Goal: Task Accomplishment & Management: Manage account settings

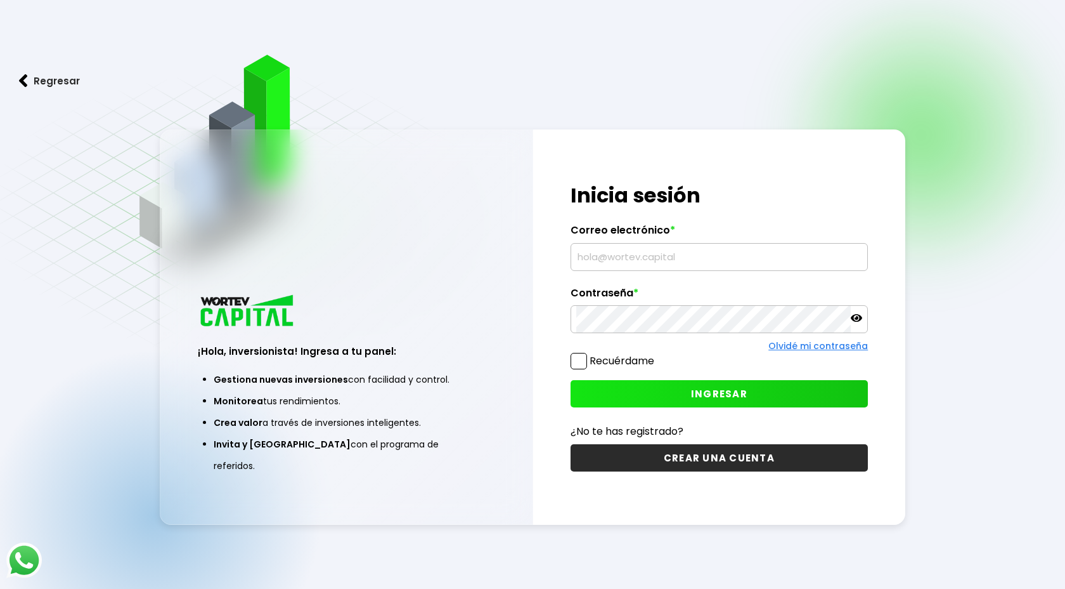
type input "[EMAIL_ADDRESS][DOMAIN_NAME]"
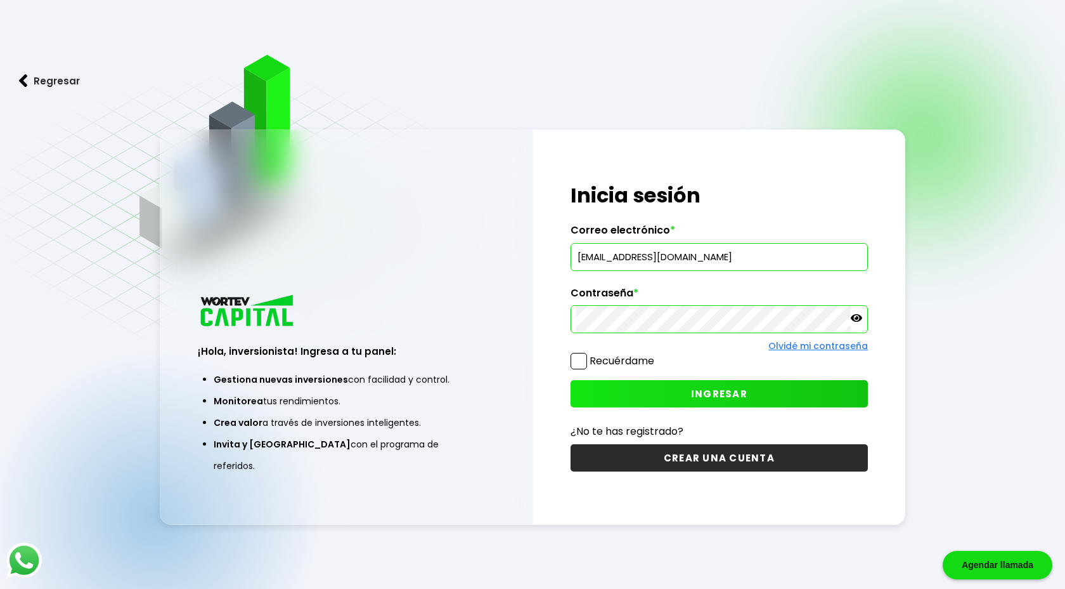
click at [715, 393] on span "INGRESAR" at bounding box center [719, 393] width 56 height 13
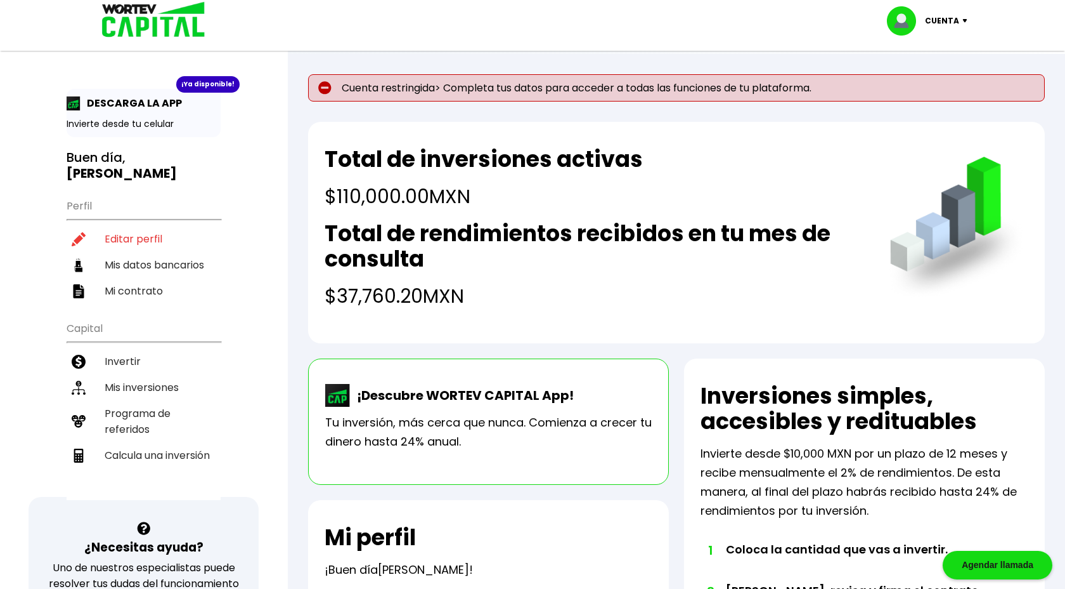
click at [326, 89] on img at bounding box center [324, 87] width 13 height 13
click at [460, 95] on p "Cuenta restringida> Completa tus datos para acceder a todas las funciones de tu…" at bounding box center [676, 87] width 737 height 27
click at [771, 93] on p "Cuenta restringida> Completa tus datos para acceder a todas las funciones de tu…" at bounding box center [676, 87] width 737 height 27
click at [970, 21] on img at bounding box center [968, 21] width 17 height 4
click at [1009, 137] on div "Total de inversiones activas $110,000.00 MXN Total de rendimientos recibidos en…" at bounding box center [676, 232] width 737 height 221
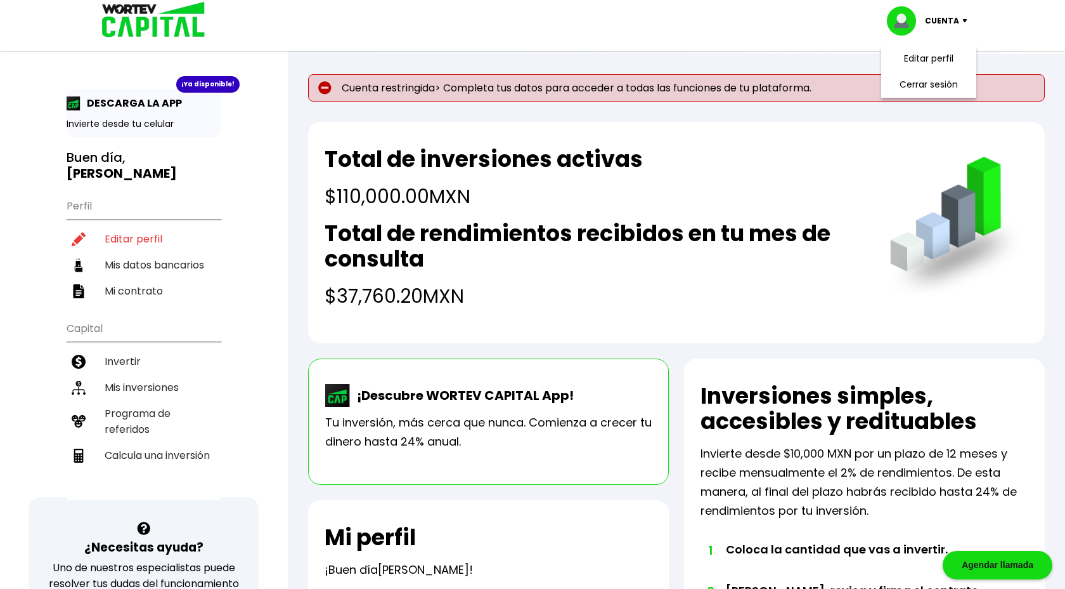
click at [762, 255] on h2 "Total de rendimientos recibidos en tu mes de consulta" at bounding box center [595, 246] width 540 height 51
click at [590, 165] on h2 "Total de inversiones activas" at bounding box center [484, 159] width 318 height 25
click at [495, 89] on p "Cuenta restringida> Completa tus datos para acceder a todas las funciones de tu…" at bounding box center [676, 87] width 737 height 27
click at [151, 226] on li "Editar perfil" at bounding box center [144, 239] width 154 height 26
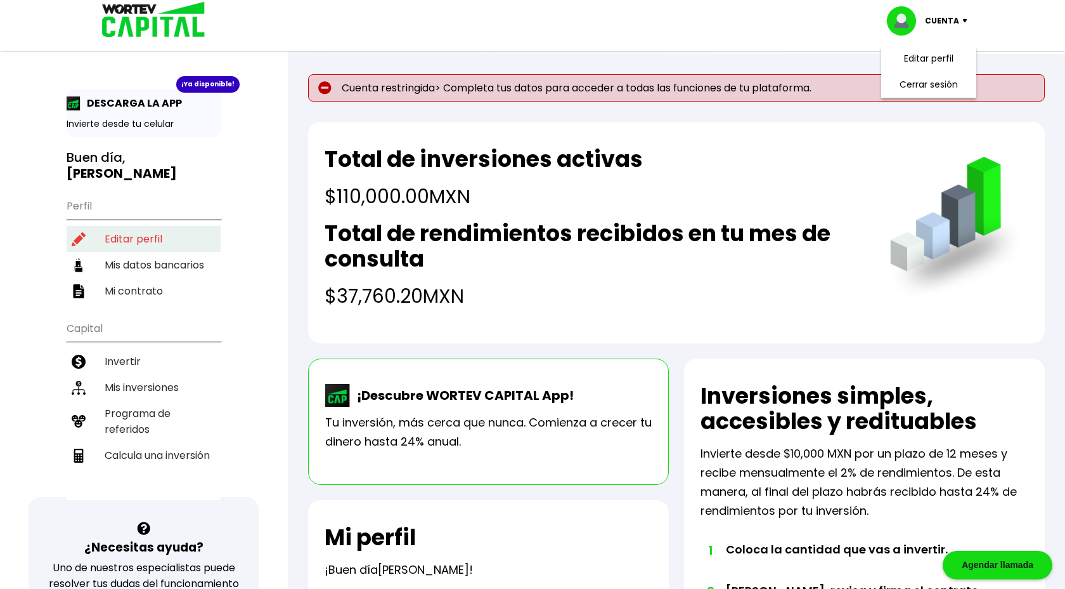
select select "Hombre"
select select "MX"
select select "HSBC"
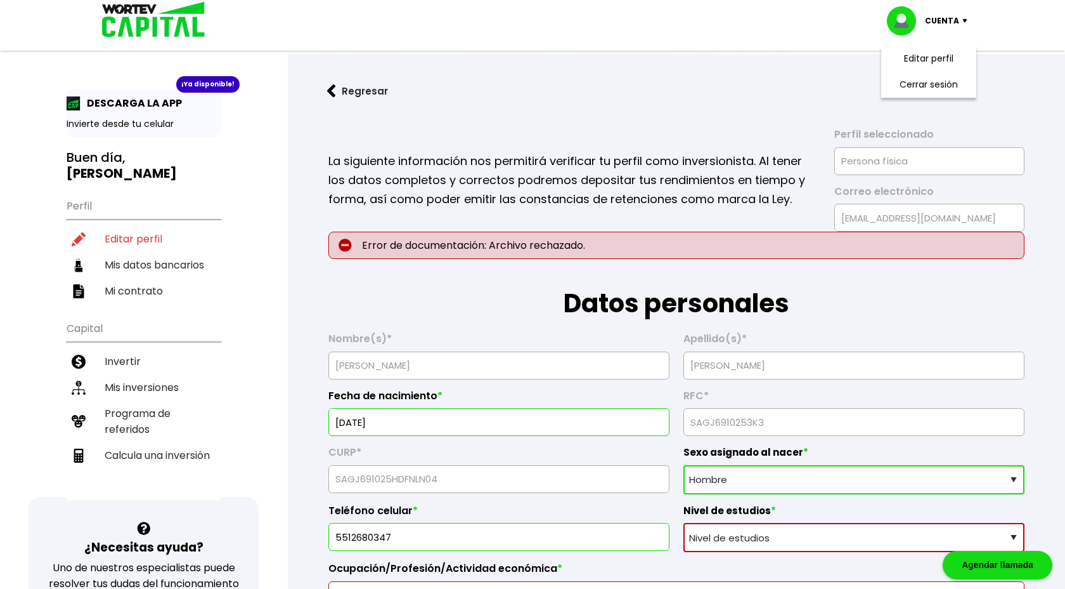
click at [428, 249] on p "Error de documentación: Archivo rechazado." at bounding box center [677, 244] width 696 height 27
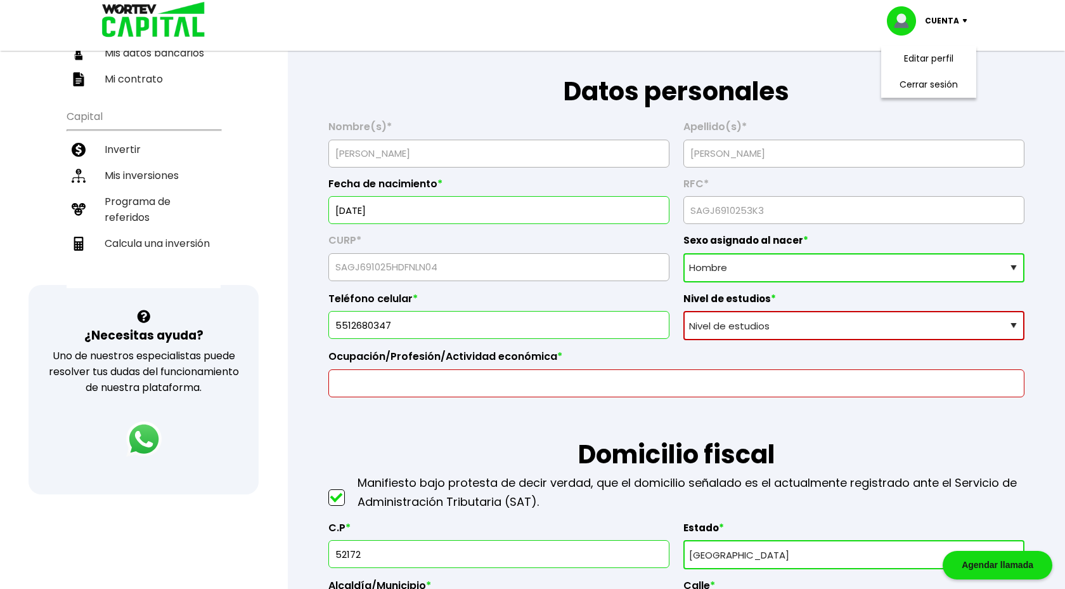
scroll to position [214, 0]
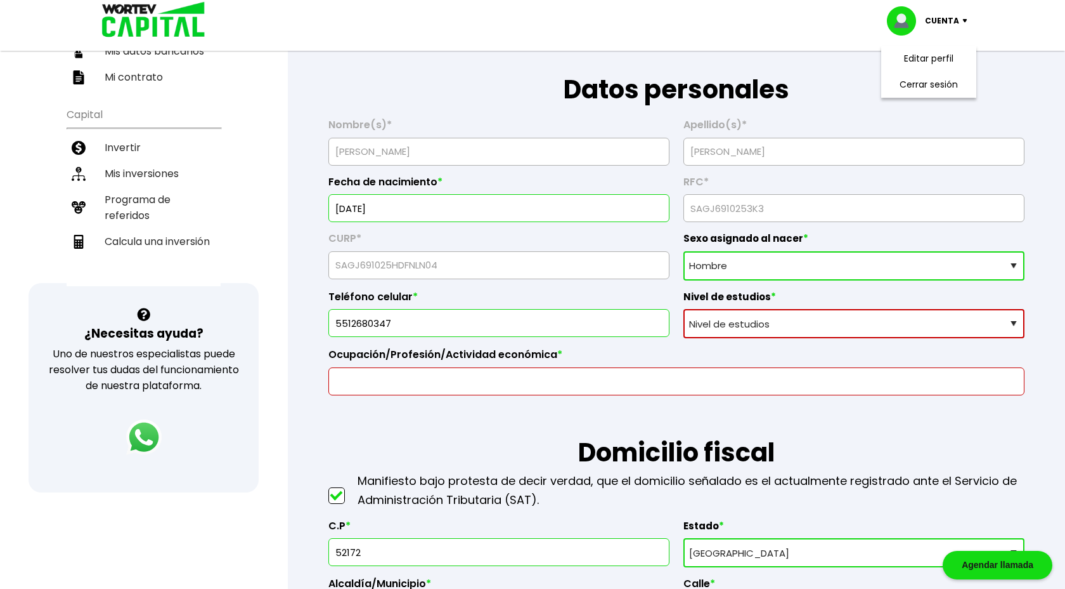
click at [930, 326] on select "Nivel de estudios Primaria Secundaria Bachillerato Licenciatura Posgrado" at bounding box center [854, 323] width 341 height 29
select select "Posgrado"
click at [684, 309] on select "Nivel de estudios Primaria Secundaria Bachillerato Licenciatura Posgrado" at bounding box center [854, 323] width 341 height 29
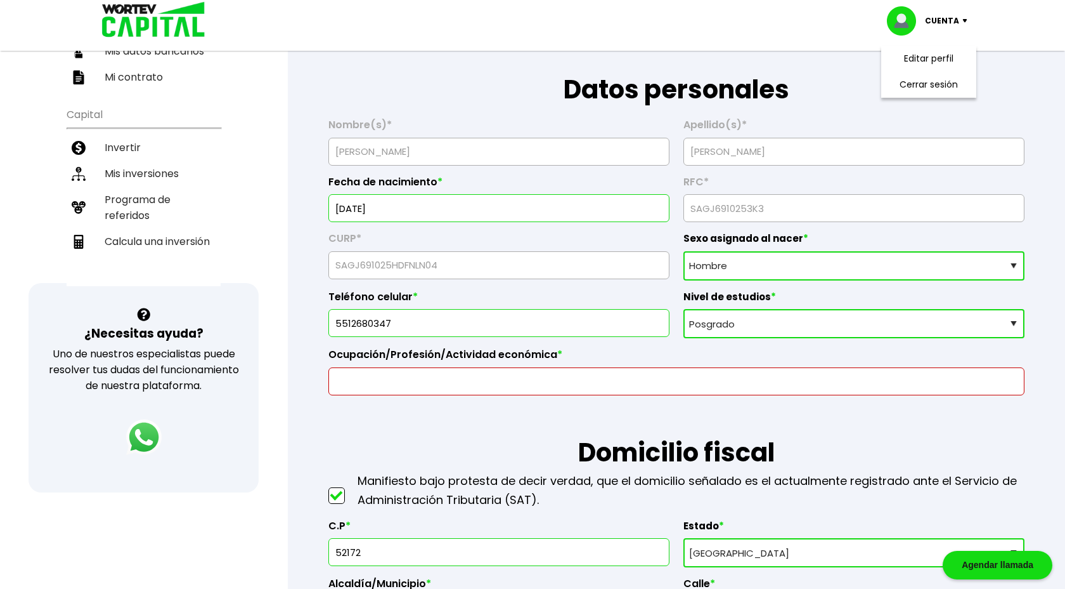
click at [627, 384] on input "text" at bounding box center [676, 381] width 685 height 27
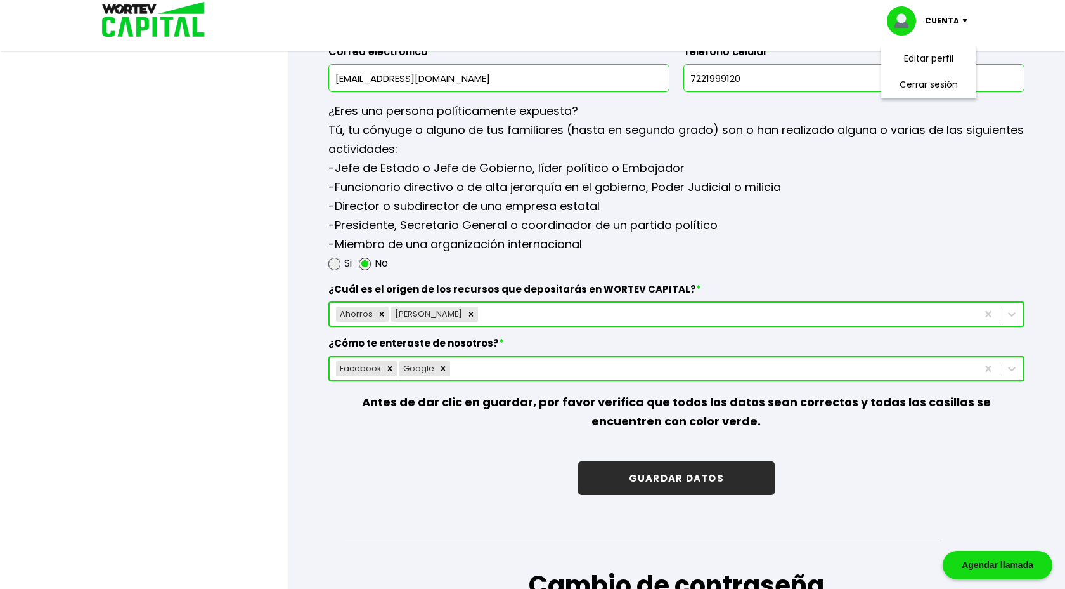
scroll to position [1657, 0]
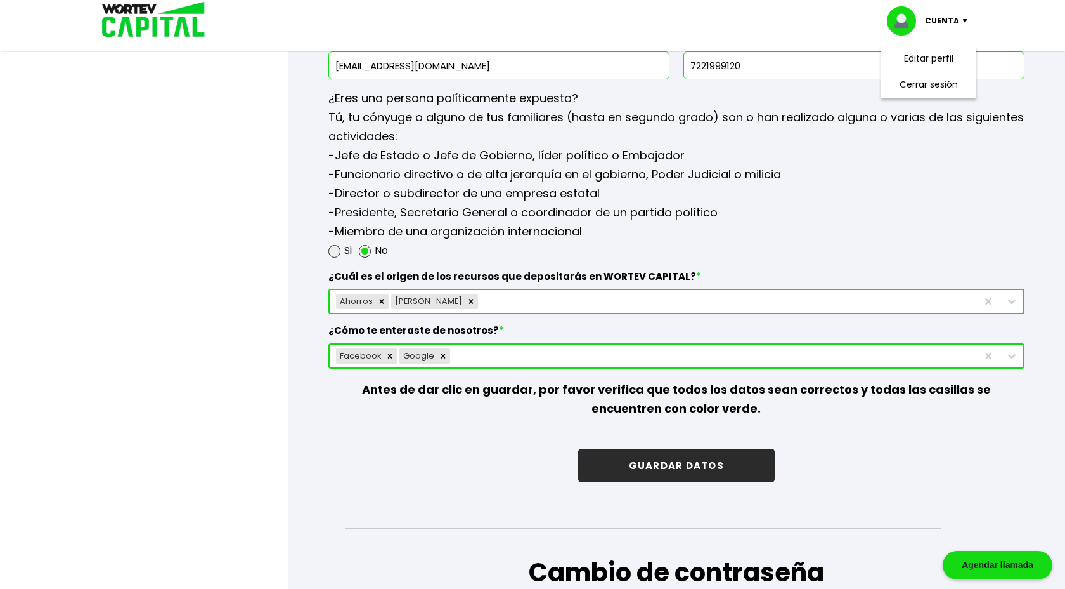
type input "Asalariado"
click at [599, 450] on button "GUARDAR DATOS" at bounding box center [676, 465] width 197 height 34
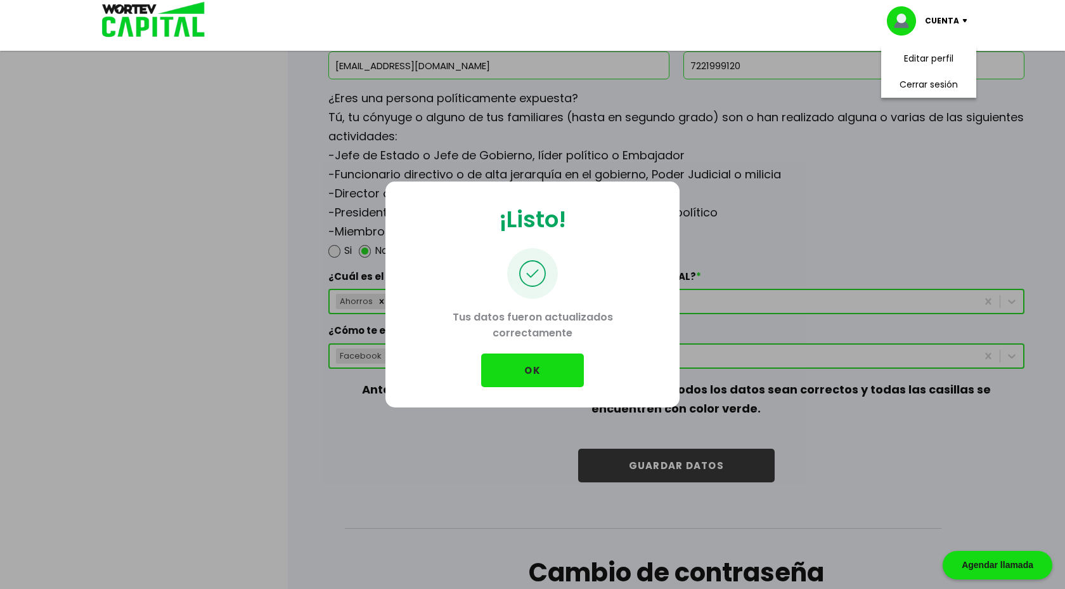
click at [564, 369] on button "OK" at bounding box center [532, 370] width 103 height 34
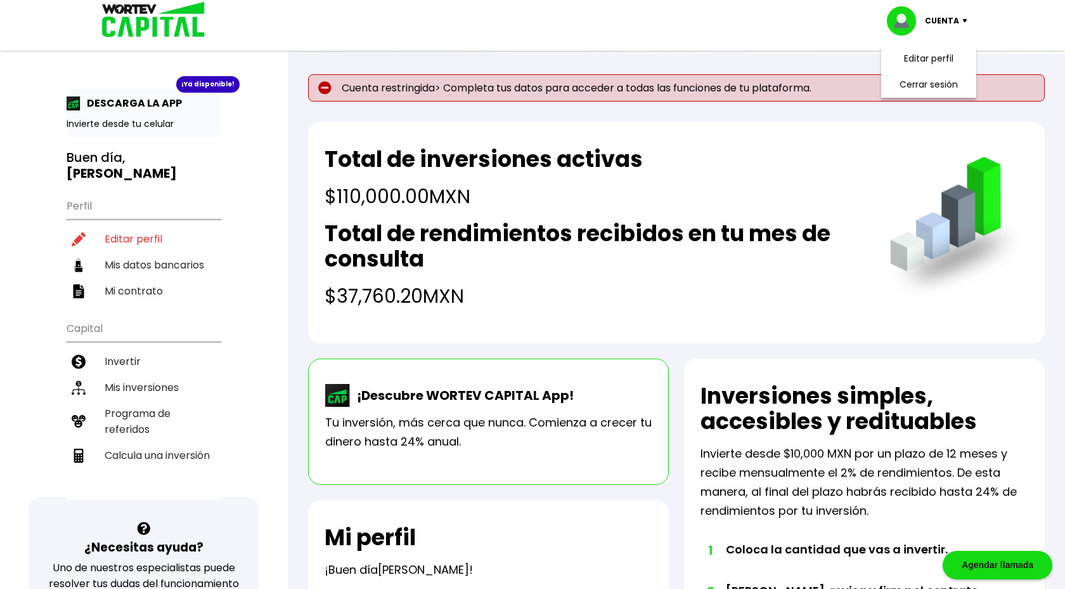
click at [278, 191] on div "¡Ya disponible! DESCARGA LA APP Invierte desde tu celular Buen día, [PERSON_NAM…" at bounding box center [144, 410] width 288 height 794
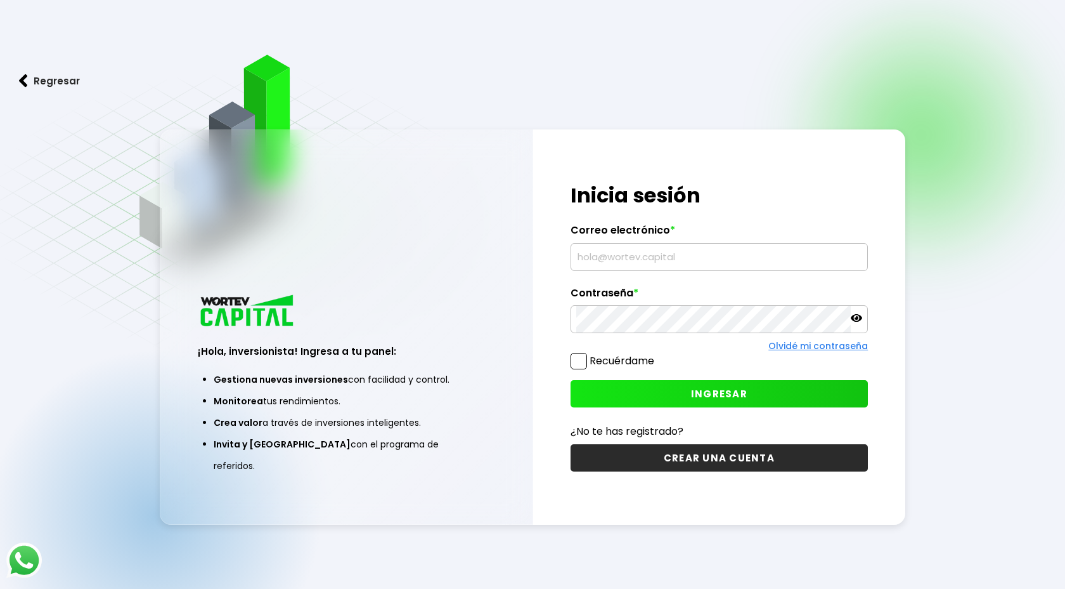
type input "[EMAIL_ADDRESS][DOMAIN_NAME]"
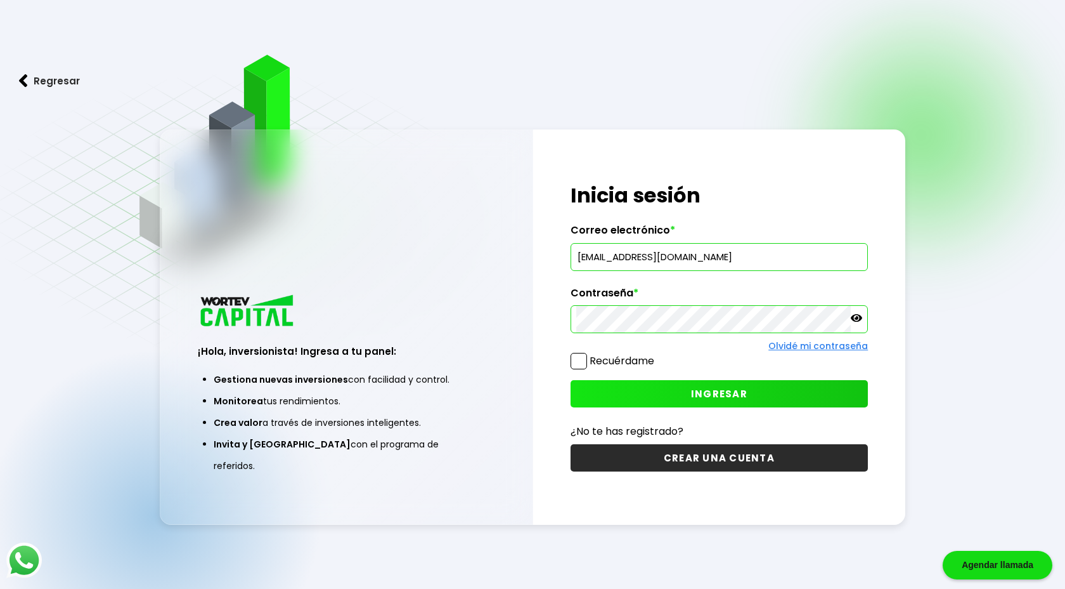
click at [684, 392] on button "INGRESAR" at bounding box center [720, 393] width 298 height 27
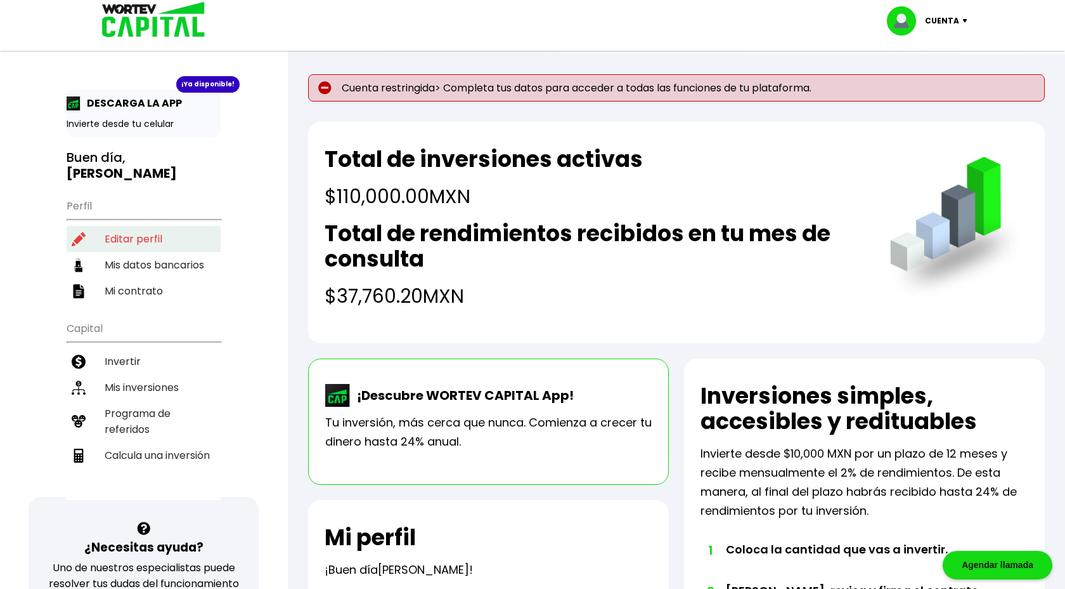
click at [150, 226] on li "Editar perfil" at bounding box center [144, 239] width 154 height 26
select select "Hombre"
select select "Posgrado"
select select "MX"
select select "HSBC"
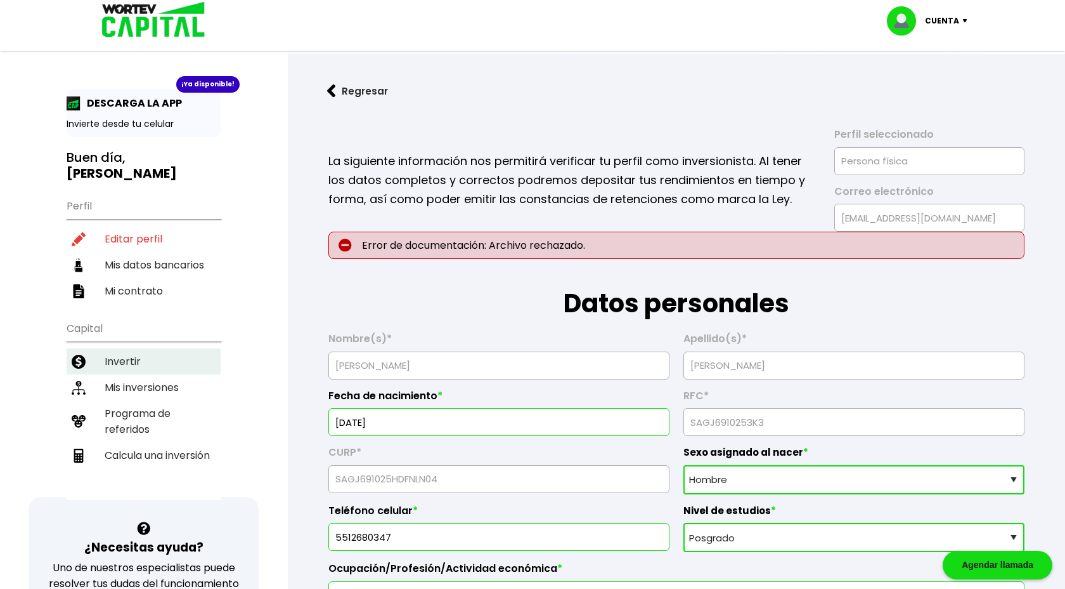
click at [117, 348] on li "Invertir" at bounding box center [144, 361] width 154 height 26
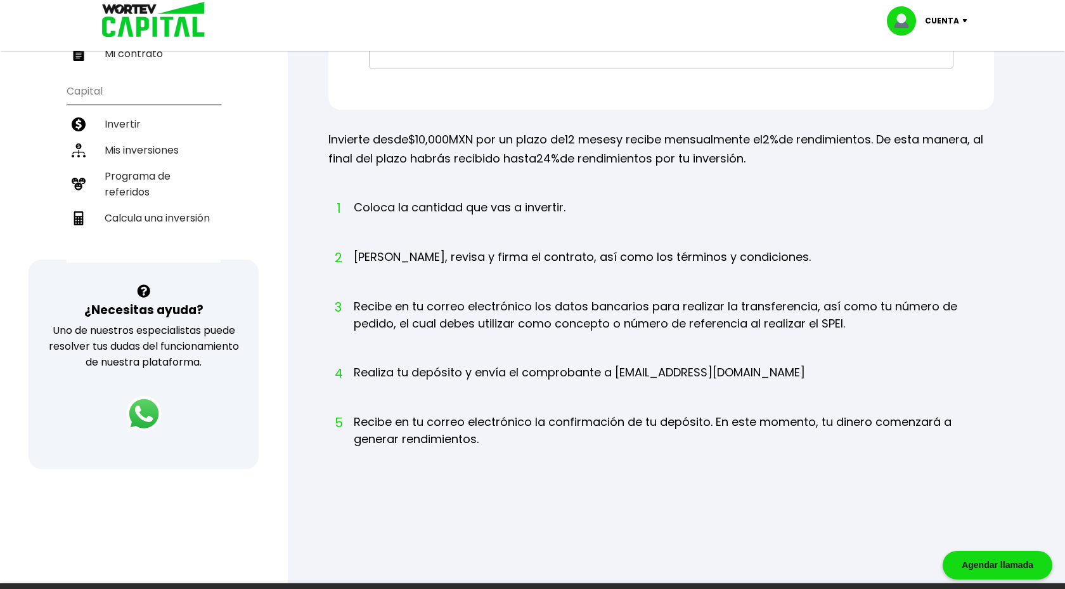
scroll to position [252, 0]
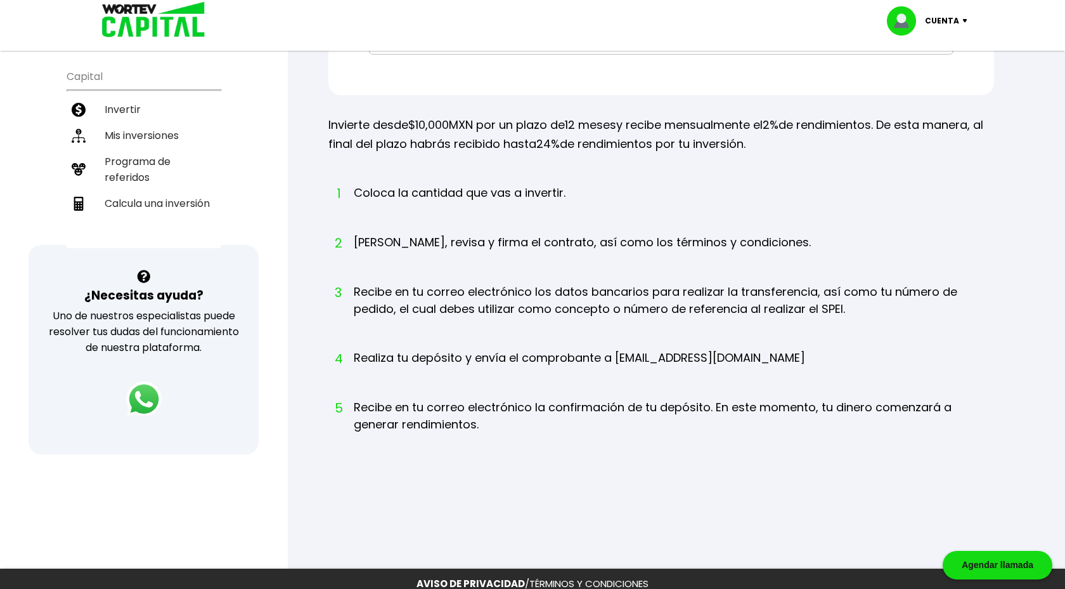
click at [958, 24] on p "Cuenta" at bounding box center [942, 20] width 34 height 19
click at [909, 88] on li "Cerrar sesión" at bounding box center [928, 85] width 101 height 26
